Goal: Information Seeking & Learning: Learn about a topic

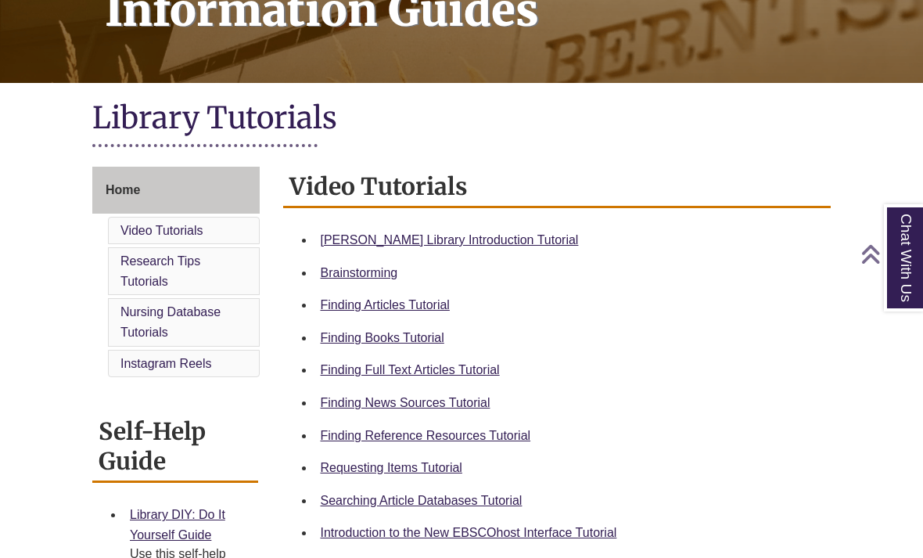
scroll to position [284, 0]
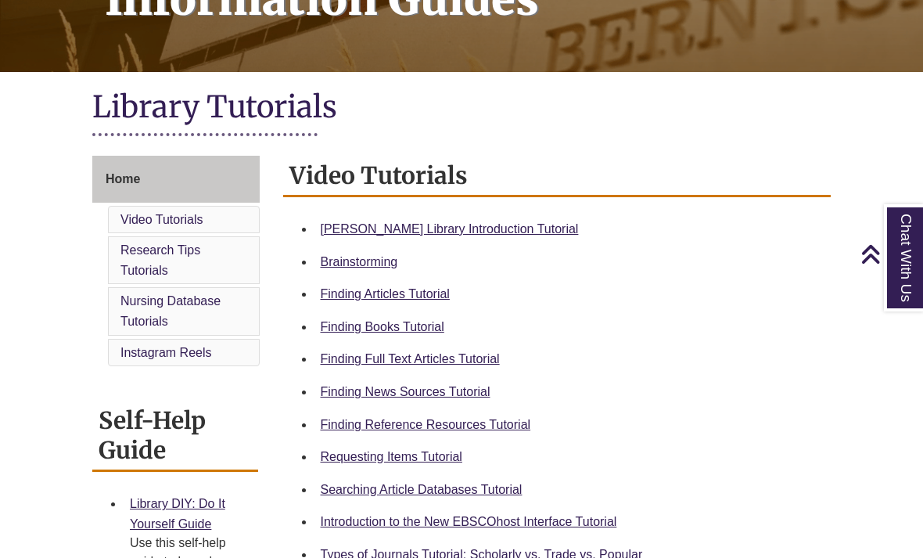
click at [414, 331] on link "Finding Books Tutorial" at bounding box center [383, 326] width 124 height 13
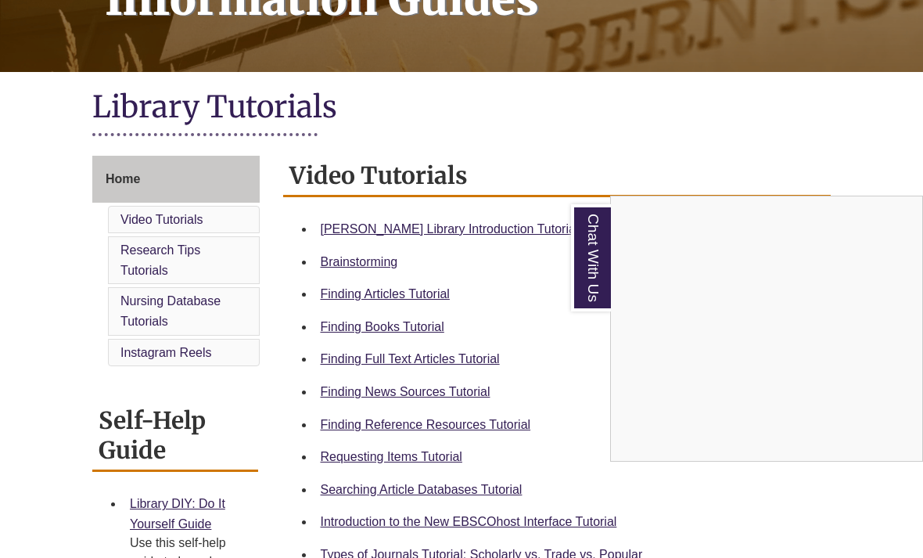
scroll to position [309, 0]
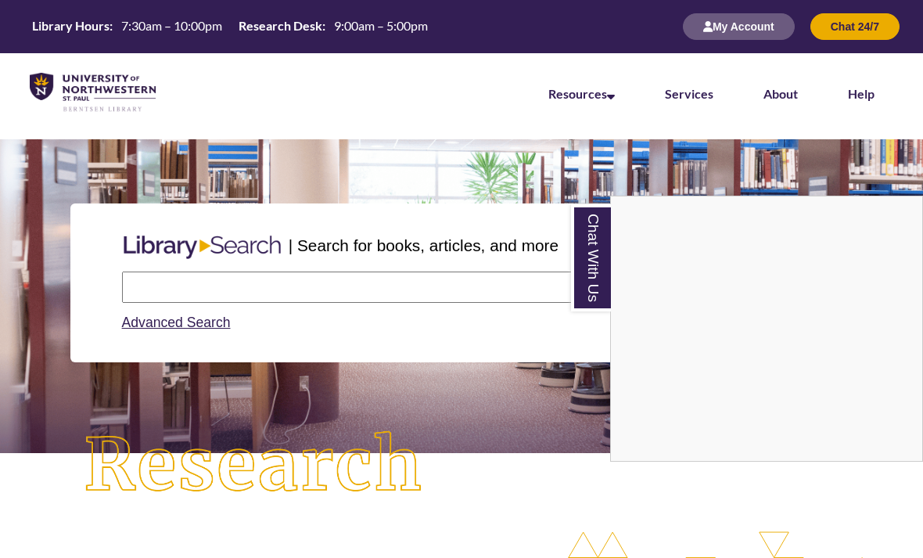
click at [523, 292] on div "Chat With Us" at bounding box center [461, 279] width 923 height 558
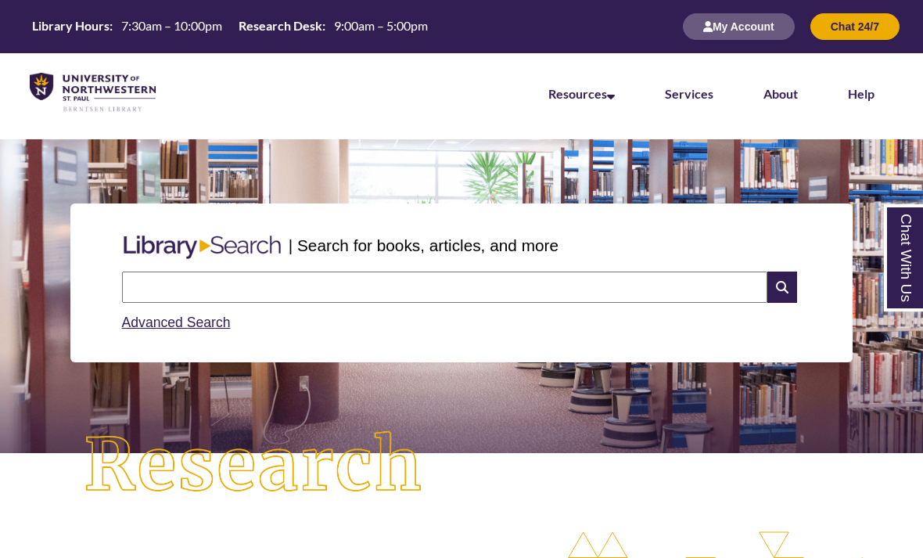
click at [672, 292] on input "text" at bounding box center [444, 286] width 645 height 31
type input "**********"
click at [775, 289] on icon at bounding box center [783, 286] width 30 height 31
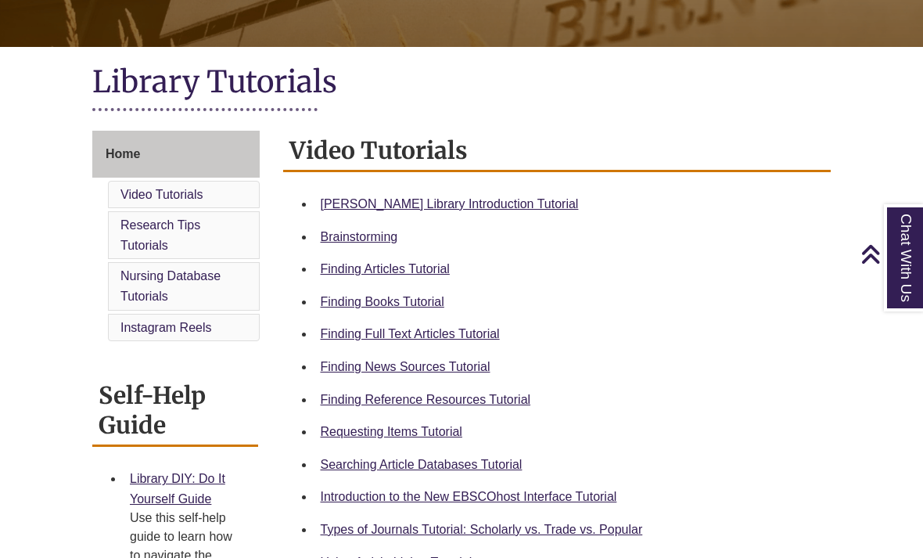
scroll to position [309, 0]
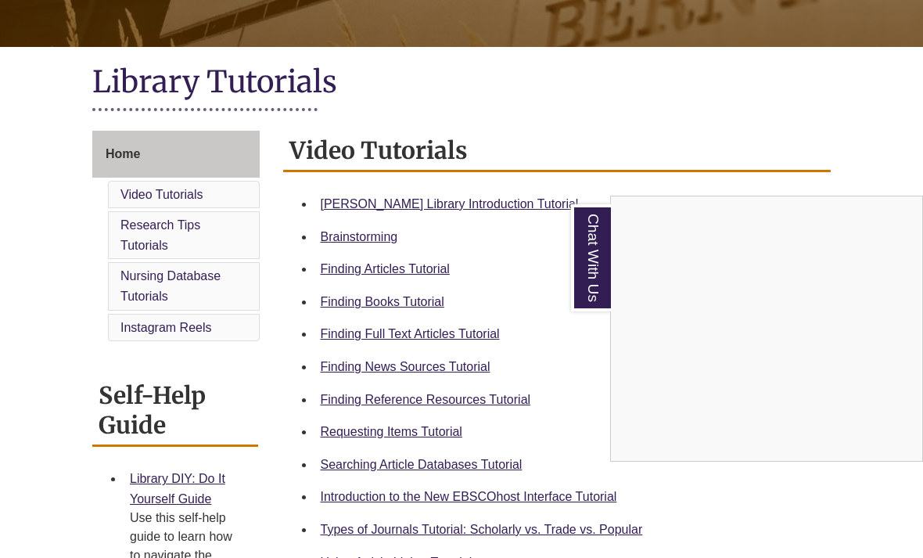
click at [426, 430] on div "Chat With Us" at bounding box center [461, 279] width 923 height 558
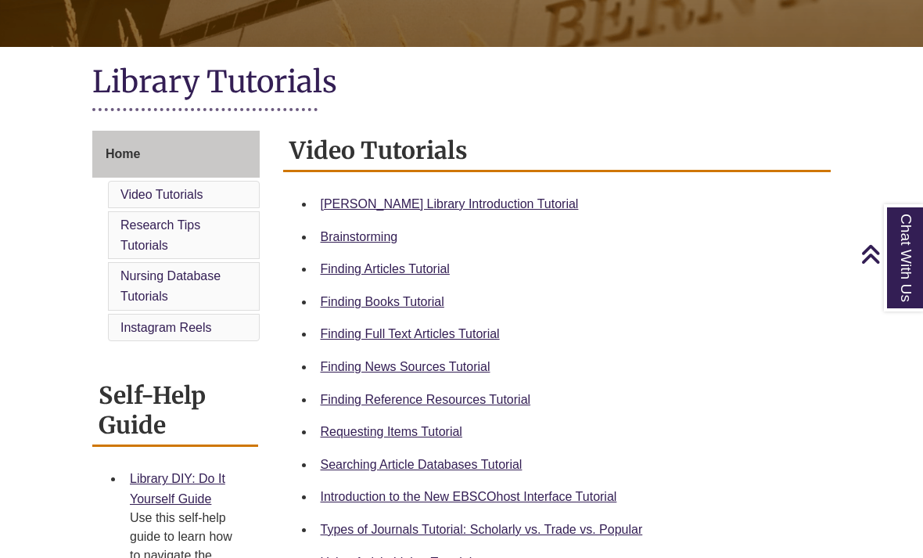
click at [415, 430] on link "Requesting Items Tutorial" at bounding box center [392, 431] width 142 height 13
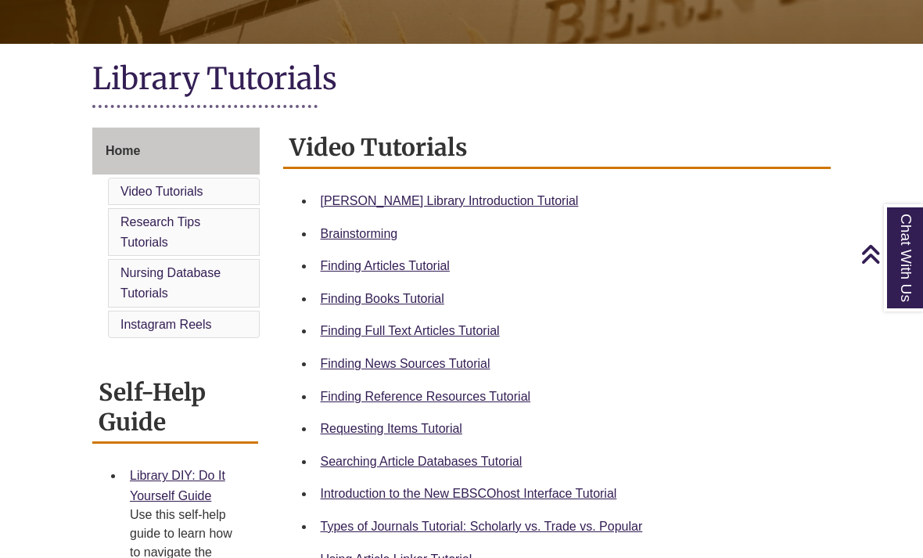
scroll to position [315, 0]
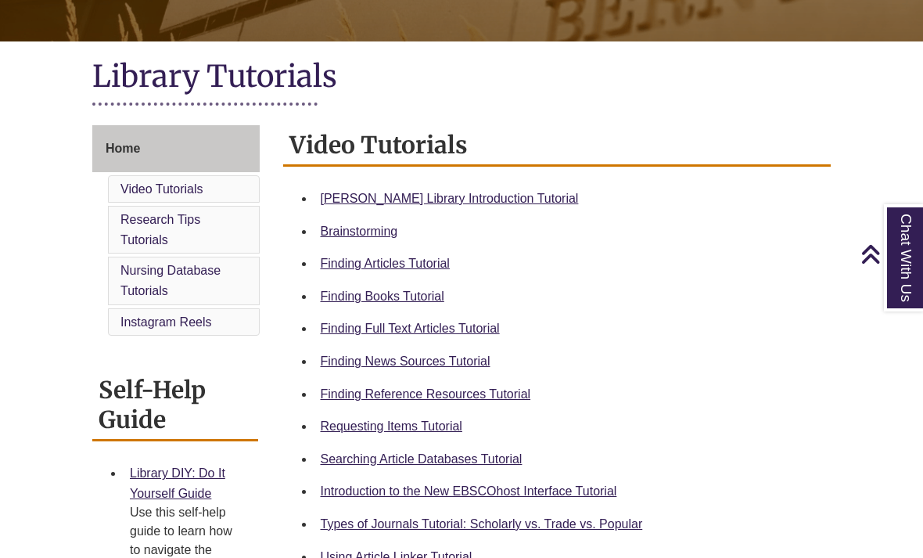
click at [552, 530] on link "Types of Journals Tutorial: Scholarly vs. Trade vs. Popular" at bounding box center [482, 523] width 322 height 13
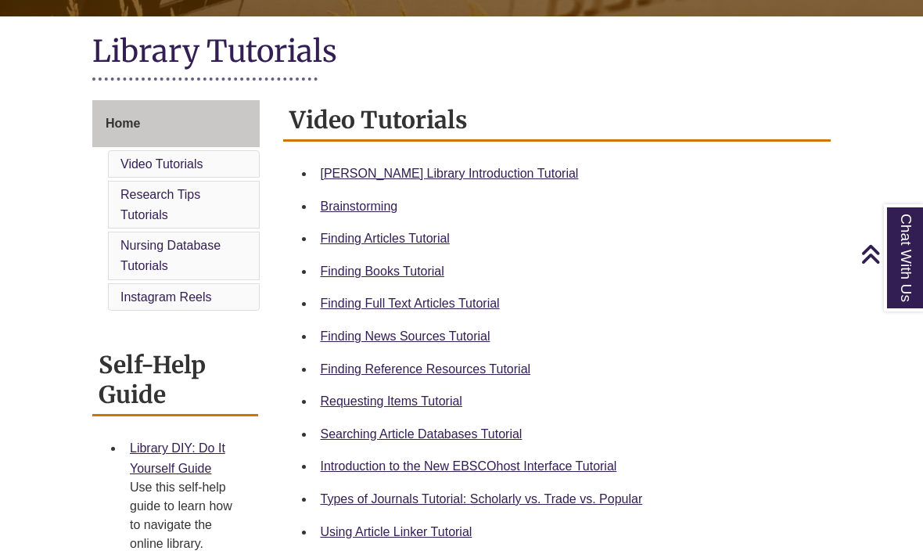
click at [423, 244] on link "Finding Articles Tutorial" at bounding box center [385, 238] width 129 height 13
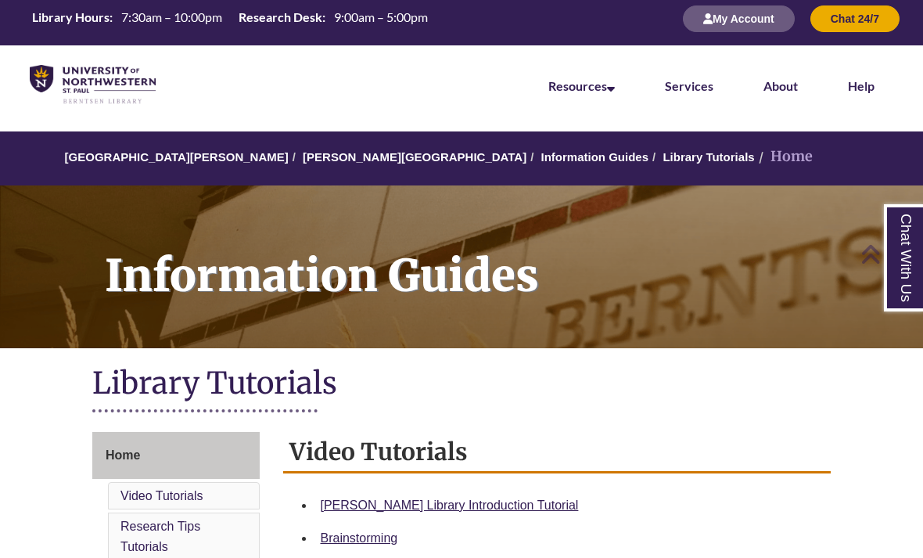
scroll to position [0, 0]
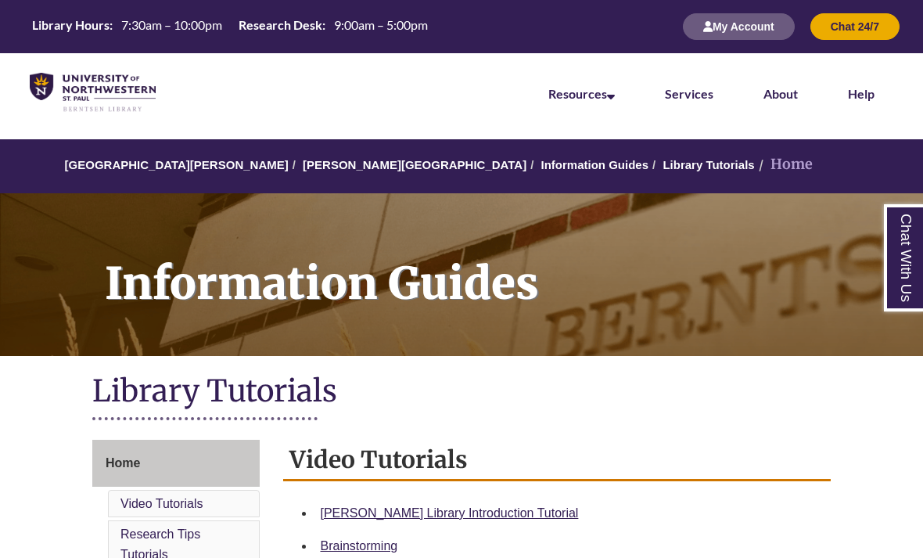
click at [340, 171] on link "[PERSON_NAME][GEOGRAPHIC_DATA]" at bounding box center [415, 164] width 224 height 13
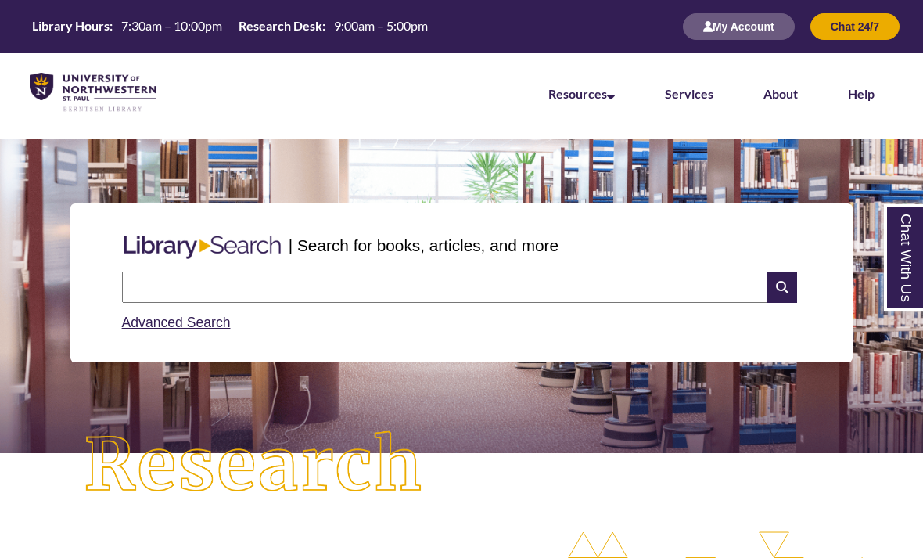
click at [333, 299] on input "text" at bounding box center [444, 286] width 645 height 31
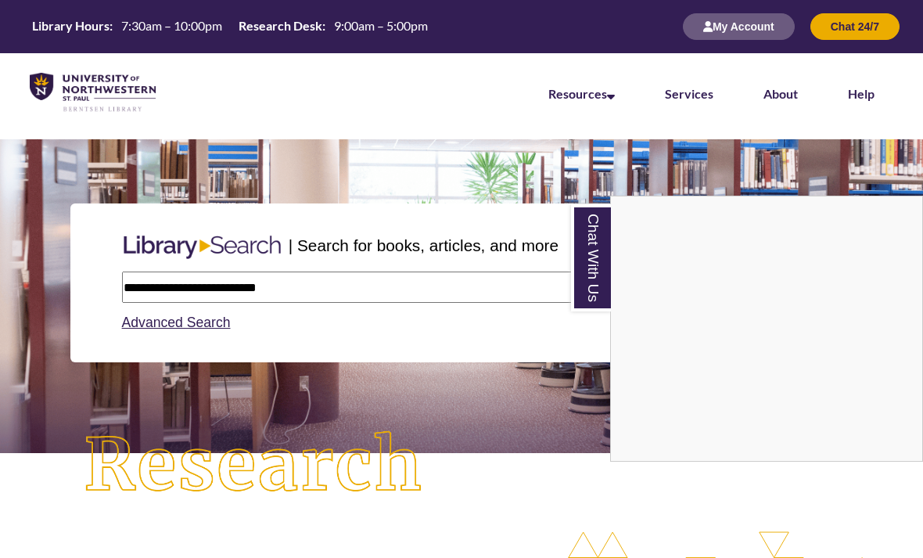
type input "**********"
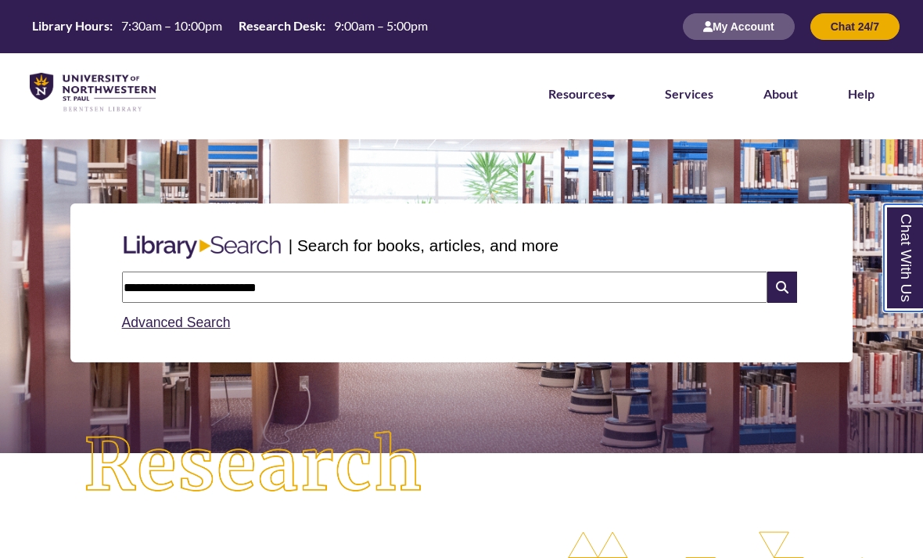
click at [904, 257] on link "Chat With Us" at bounding box center [904, 257] width 40 height 107
click at [778, 289] on icon at bounding box center [783, 286] width 30 height 31
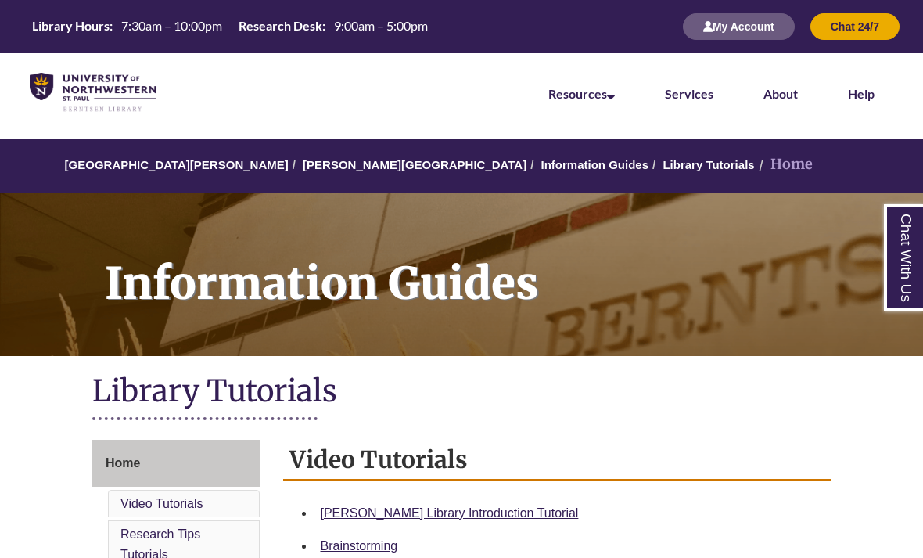
scroll to position [309, 0]
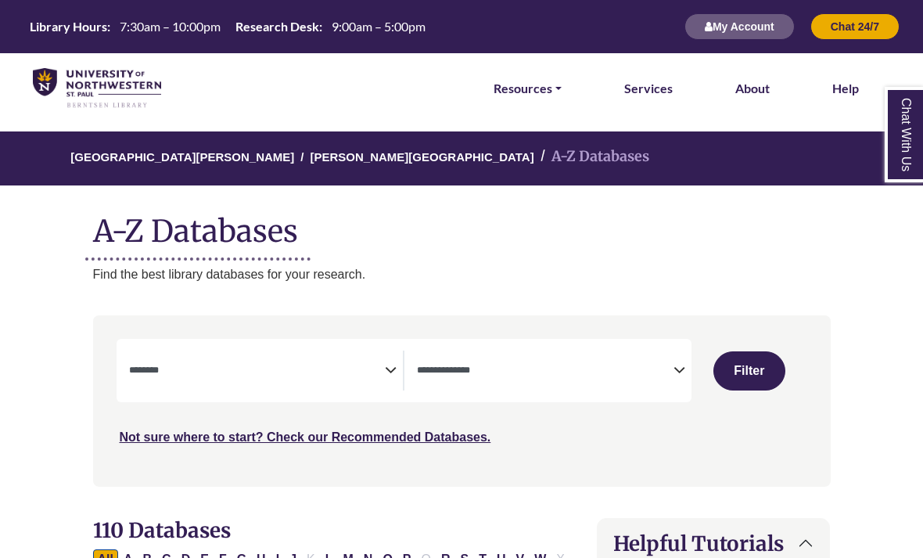
select select "Database Subject Filter"
select select "Database Types Filter"
click at [261, 369] on textarea "Search" at bounding box center [257, 371] width 257 height 13
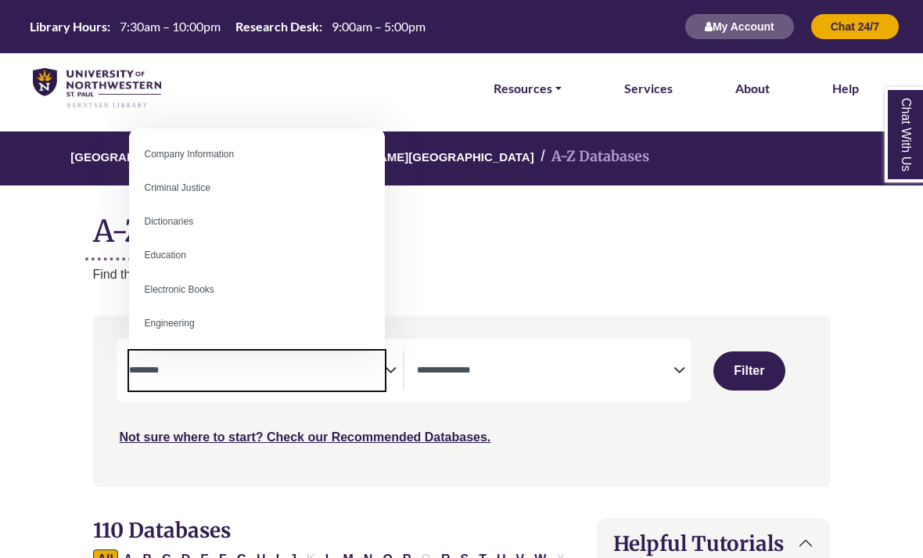
scroll to position [343, 0]
select select "*****"
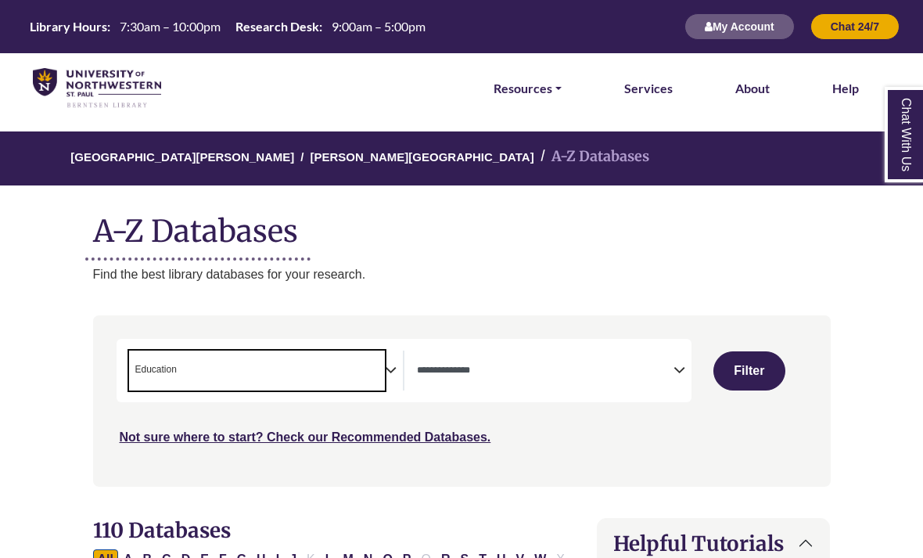
click at [599, 361] on span "Search filters" at bounding box center [545, 367] width 257 height 13
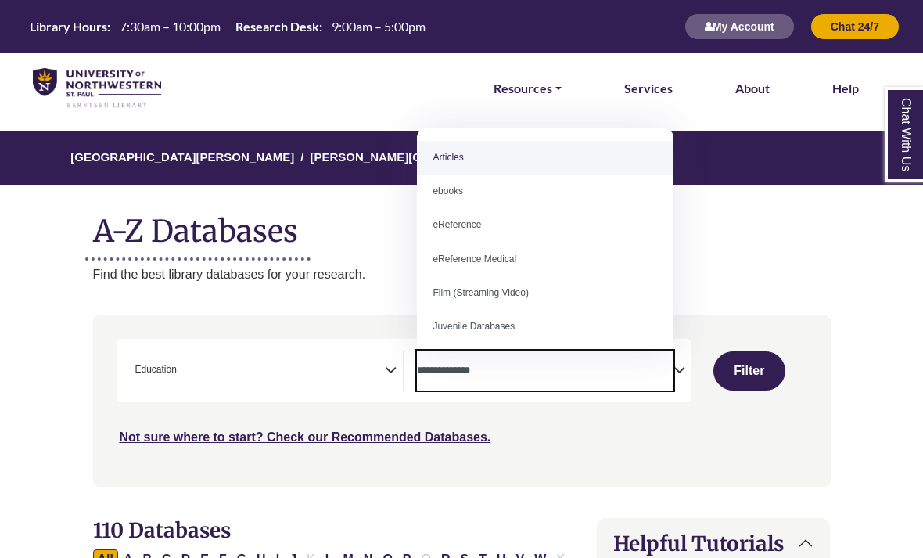
click at [781, 228] on h1 "A-Z Databases" at bounding box center [462, 225] width 738 height 48
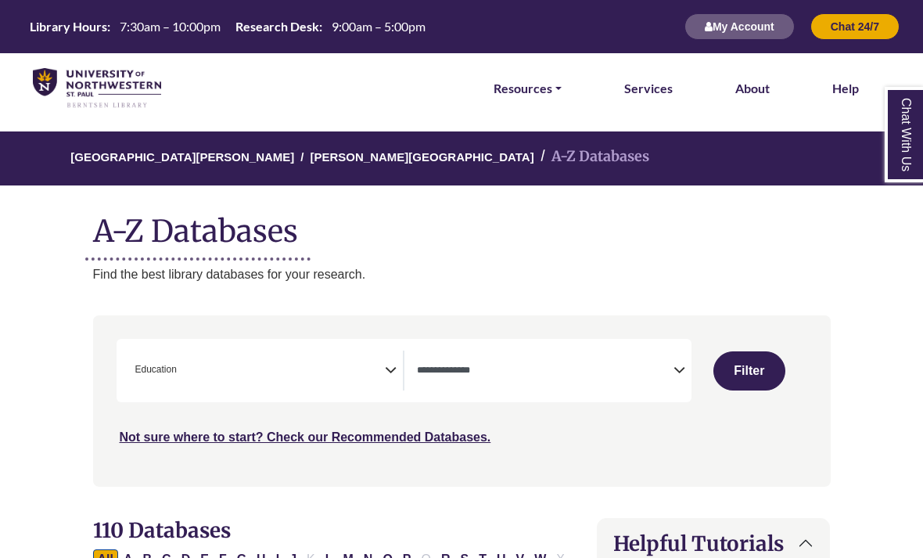
click at [749, 371] on button "Filter" at bounding box center [750, 370] width 72 height 39
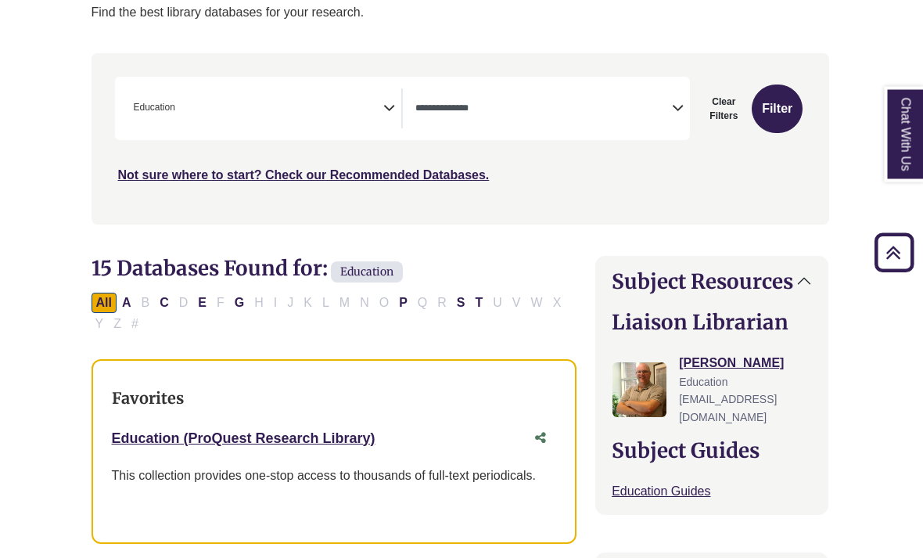
scroll to position [242, 4]
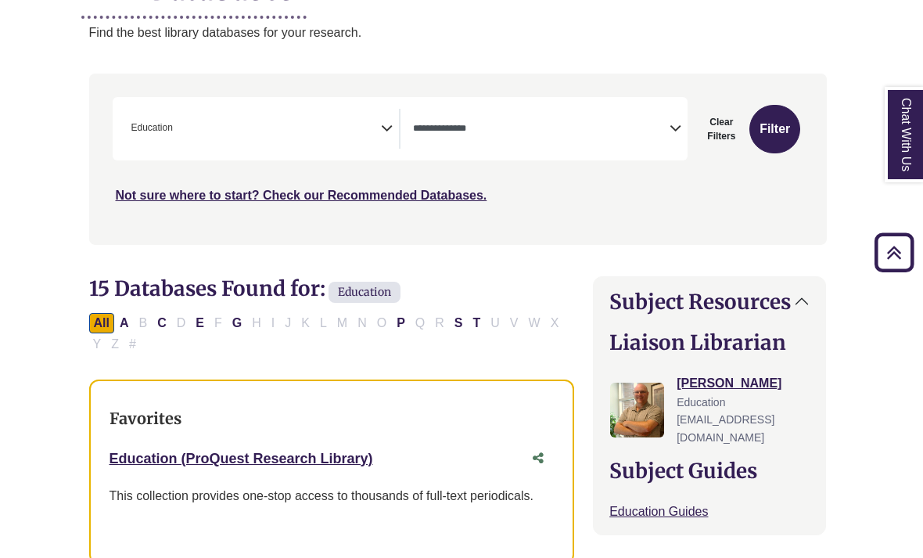
click at [771, 133] on button "Filter" at bounding box center [775, 129] width 51 height 49
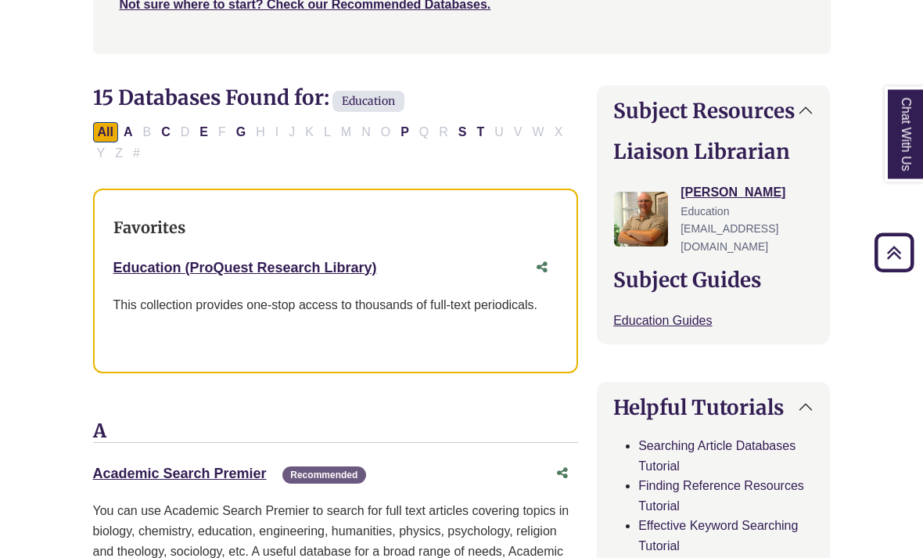
scroll to position [433, 0]
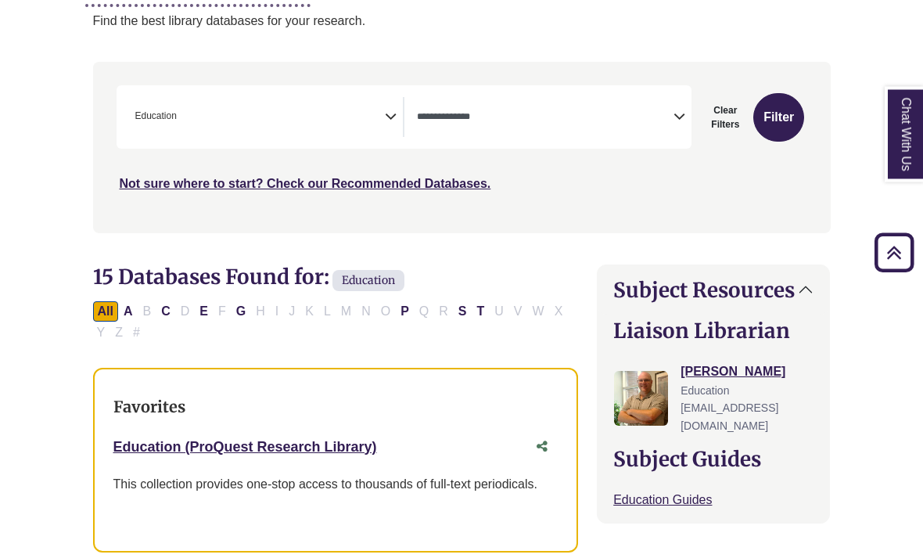
click at [312, 117] on span "× Education" at bounding box center [257, 118] width 257 height 40
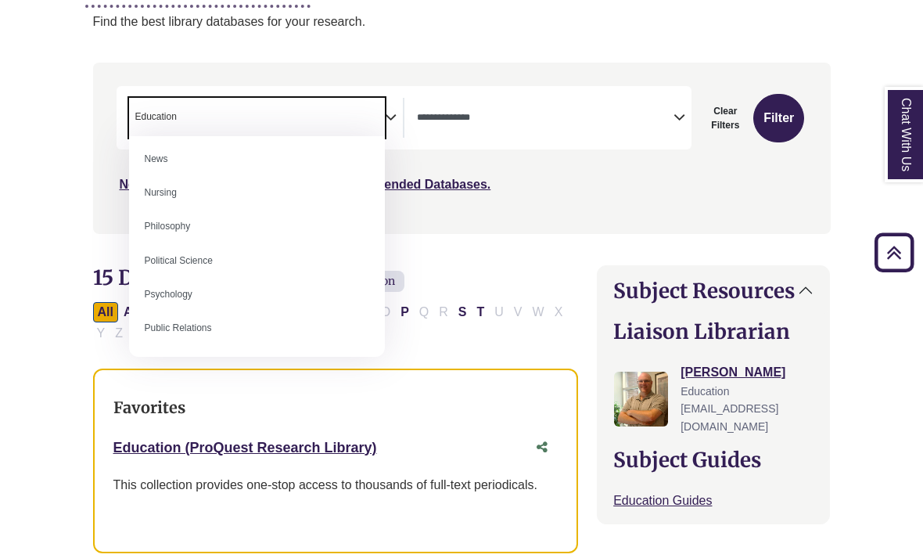
scroll to position [1123, 0]
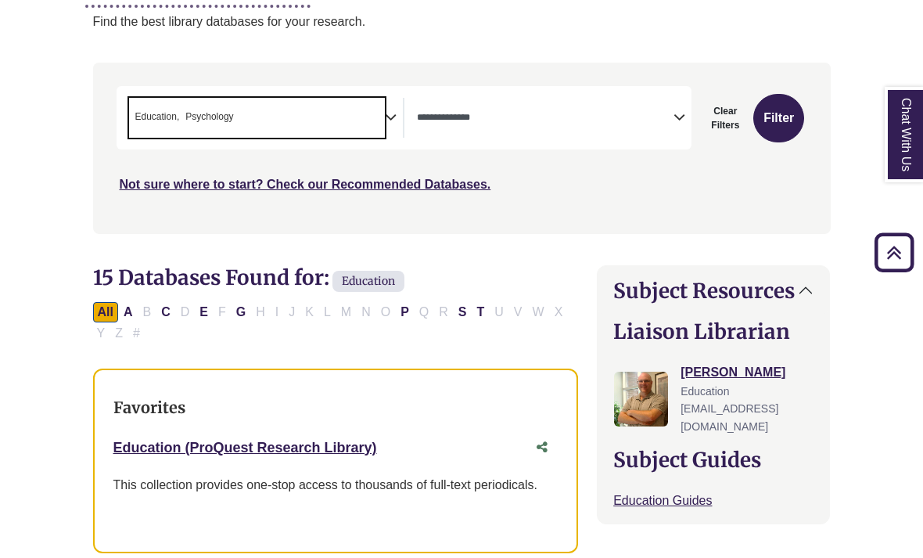
click at [784, 106] on button "Filter" at bounding box center [778, 118] width 51 height 49
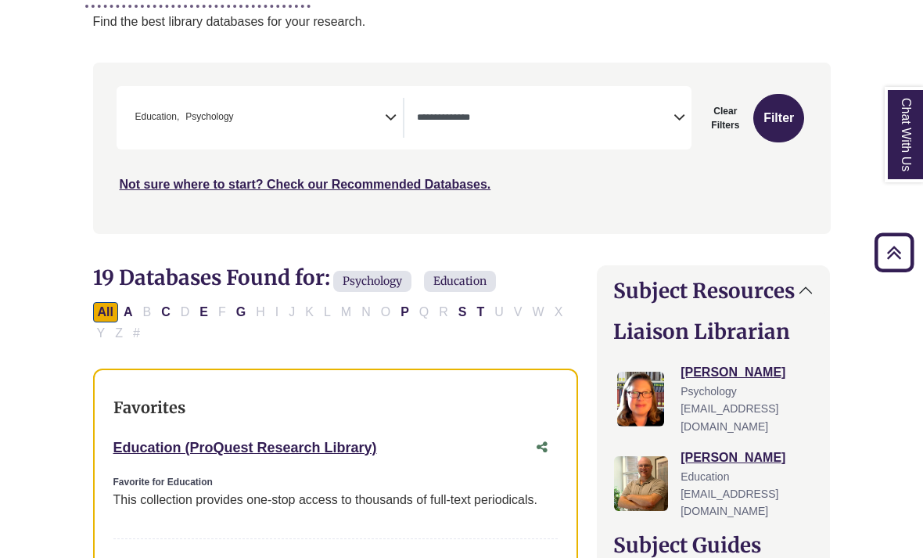
select select "Database Types Filter"
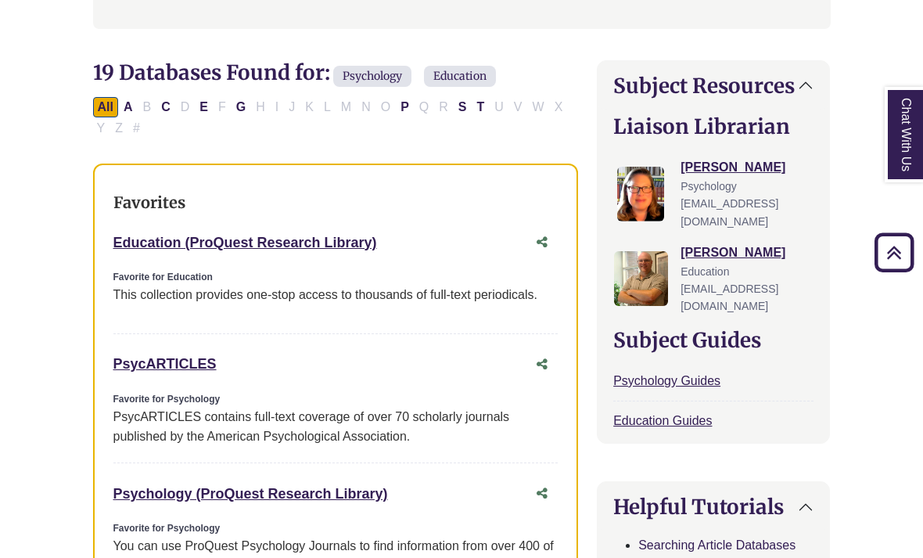
scroll to position [458, 0]
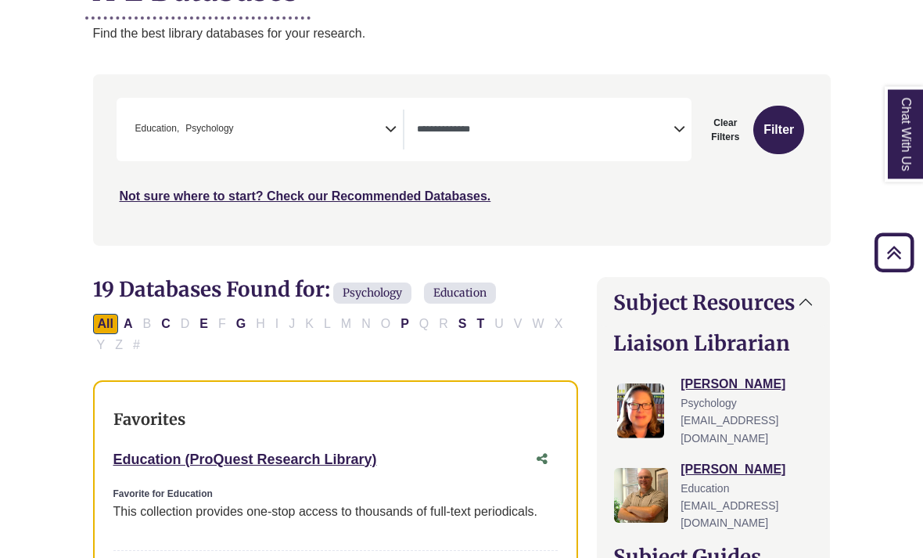
click at [319, 129] on span "× Education × Psychology" at bounding box center [257, 130] width 257 height 40
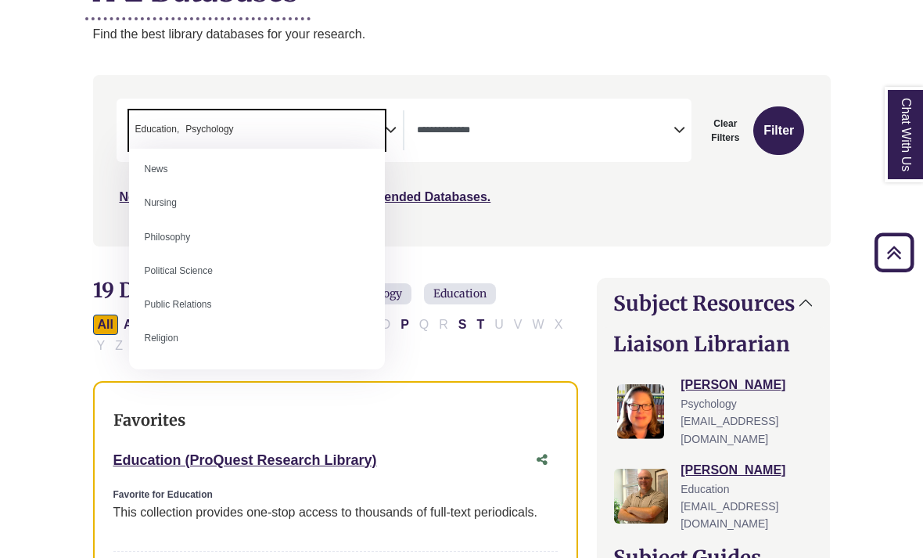
scroll to position [1145, 0]
